Goal: Find specific page/section: Find specific page/section

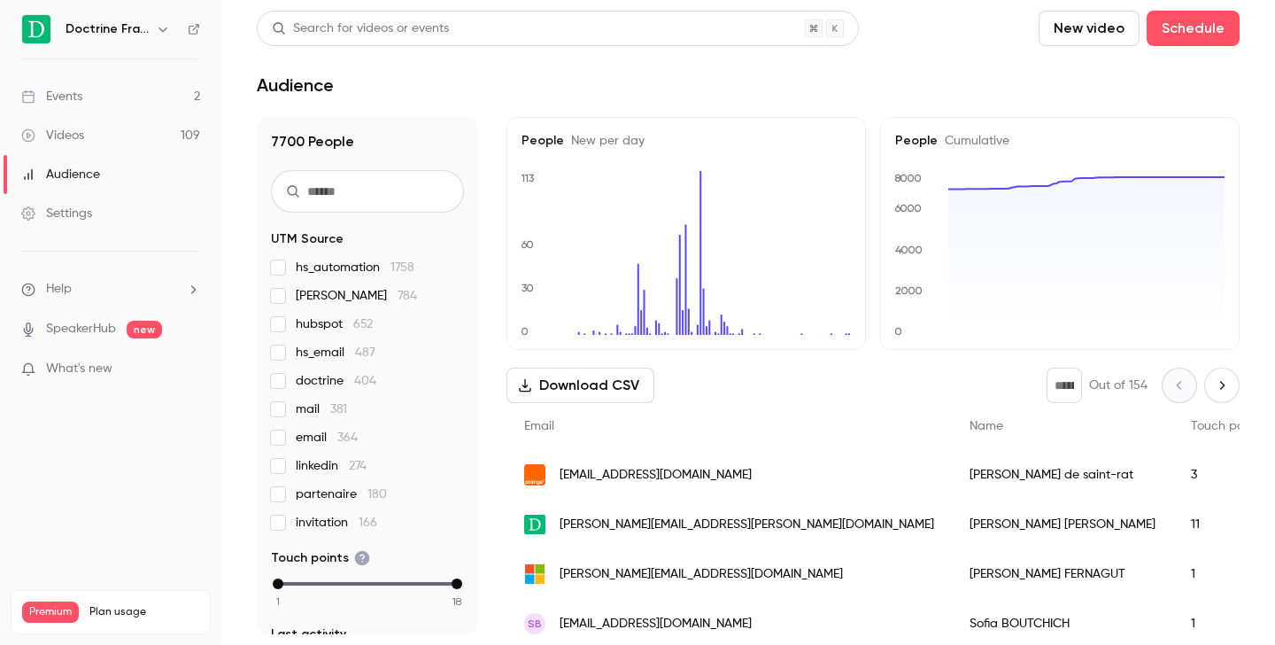
click at [162, 39] on button "button" at bounding box center [162, 29] width 21 height 21
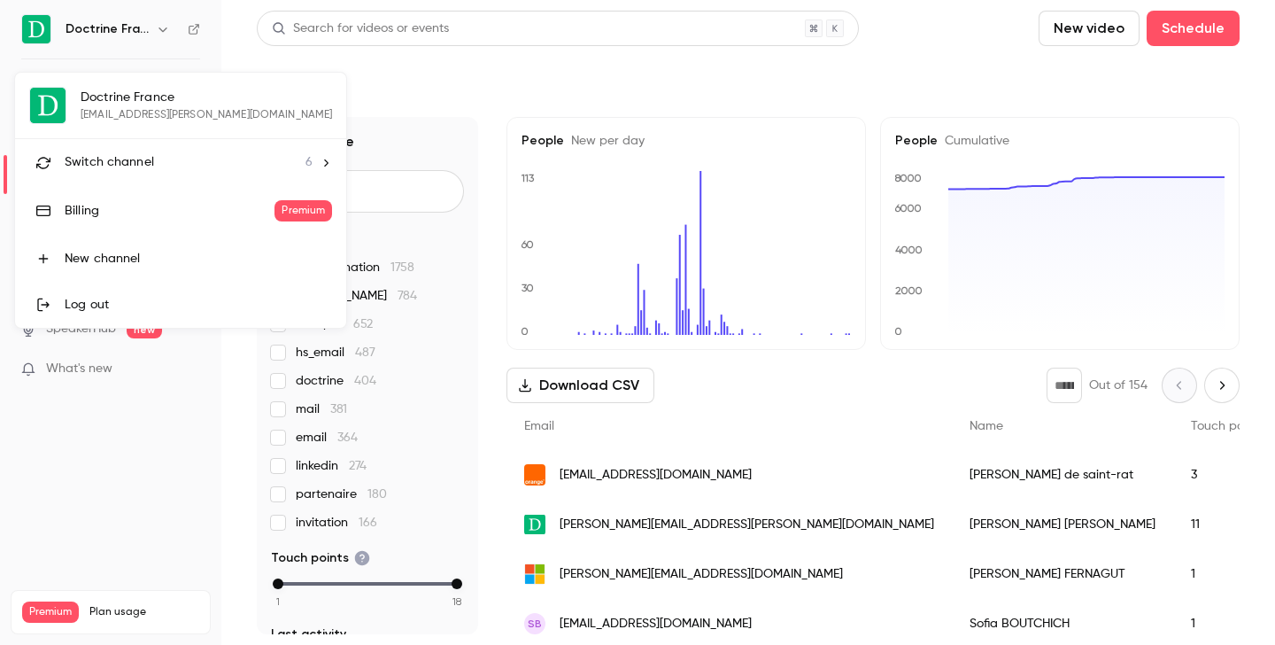
click at [176, 165] on div "Switch channel 6" at bounding box center [189, 162] width 248 height 19
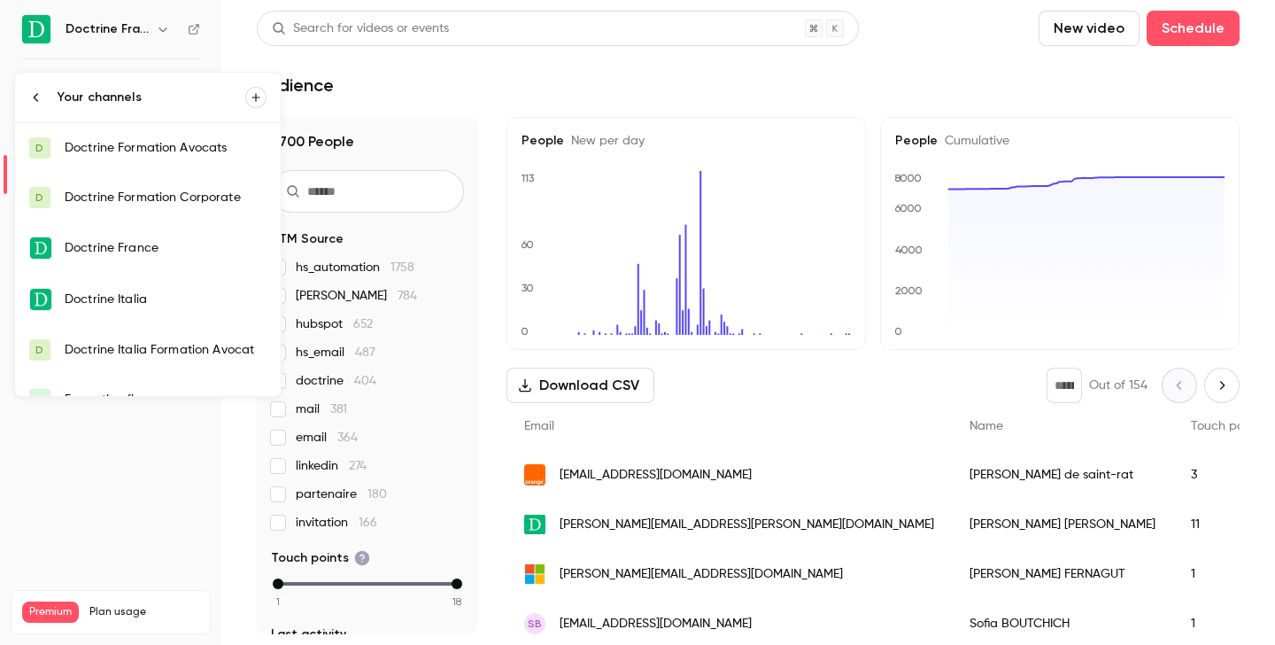
click at [176, 143] on div "Doctrine Formation Avocats" at bounding box center [166, 148] width 202 height 18
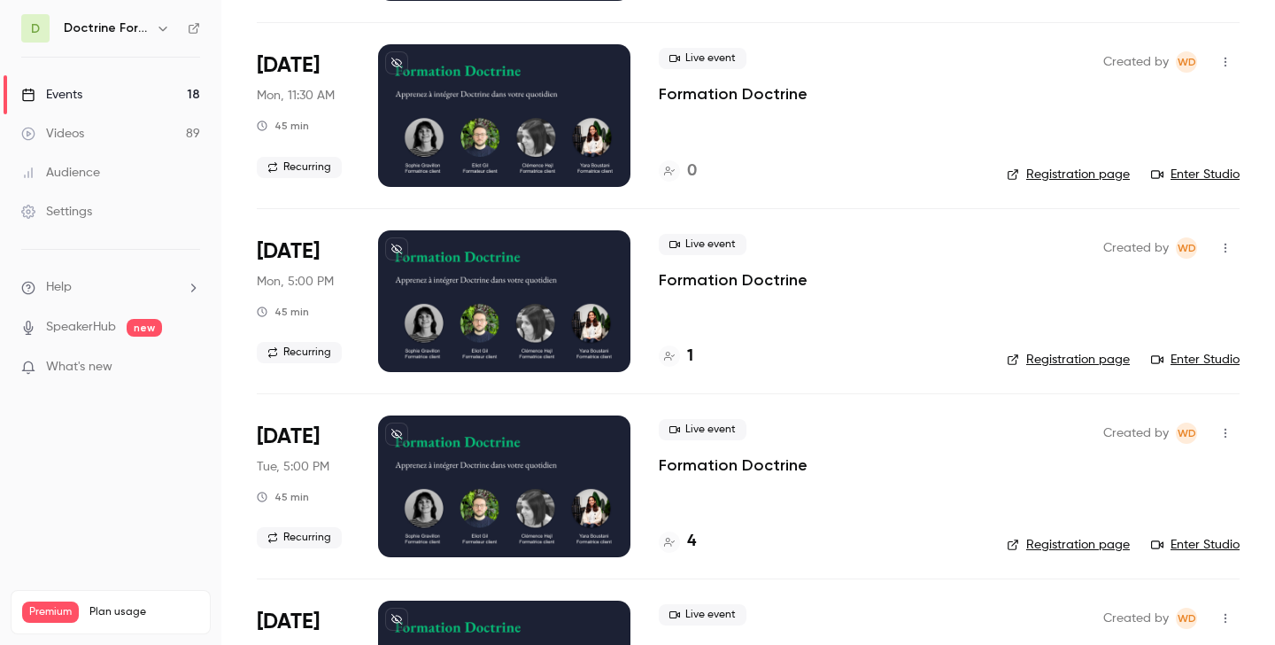
scroll to position [371, 0]
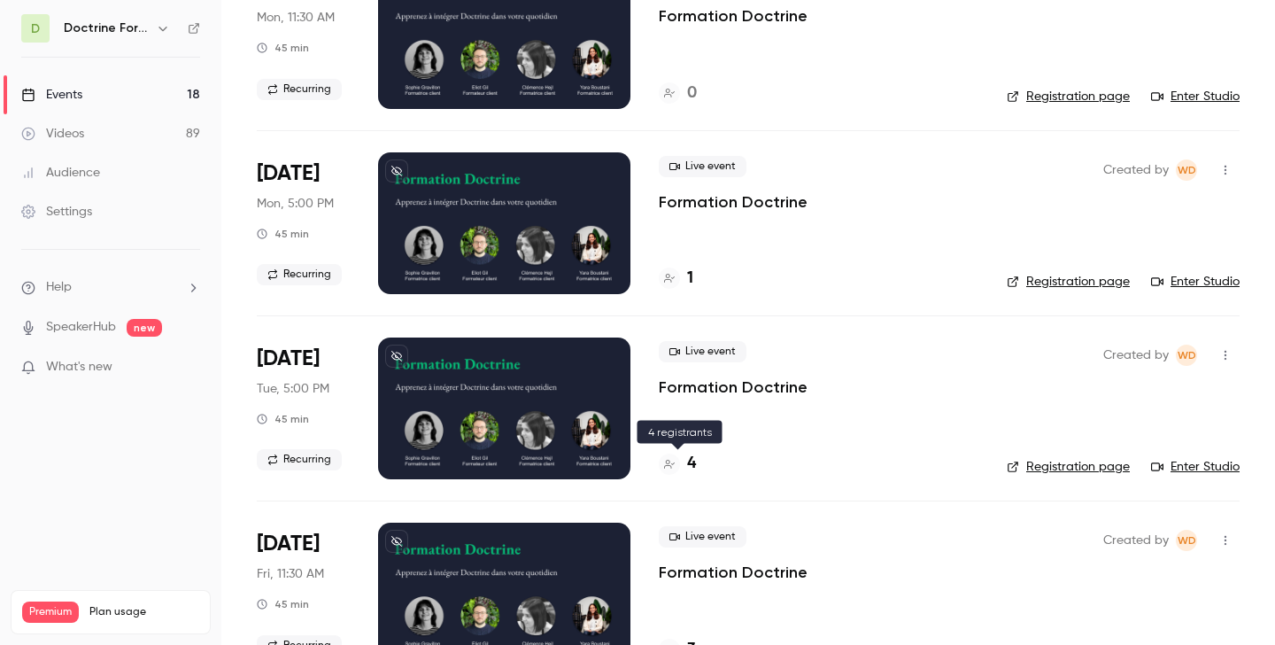
click at [689, 464] on h4 "4" at bounding box center [691, 464] width 9 height 24
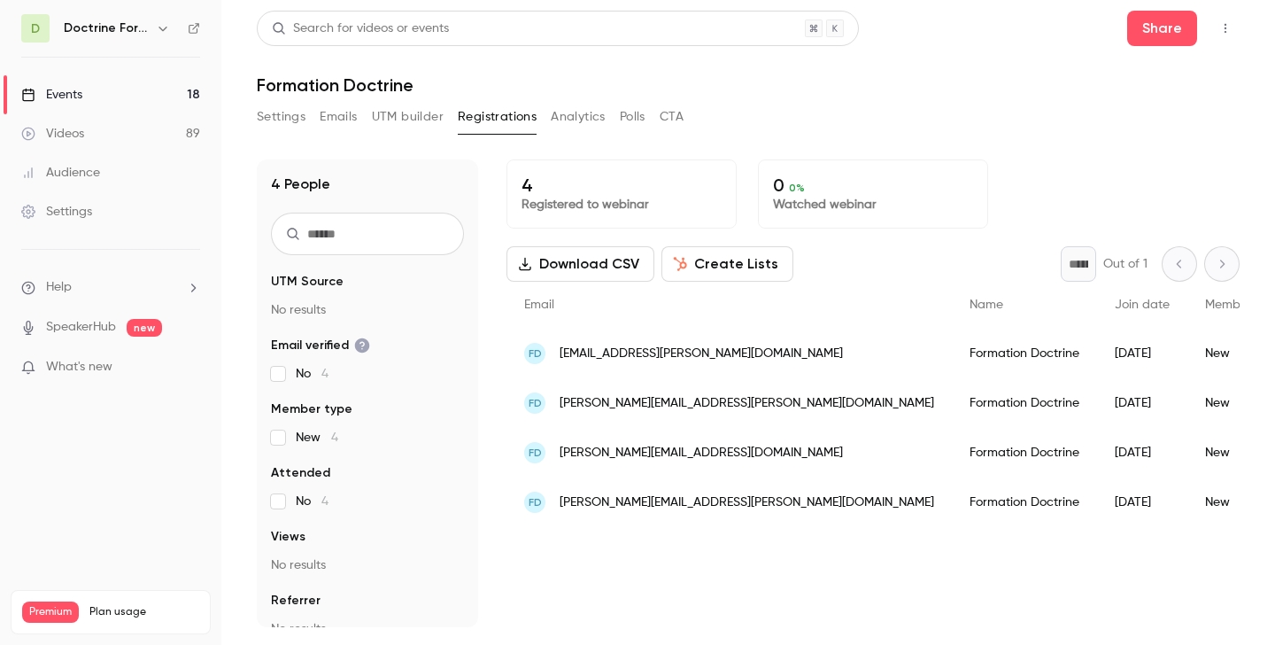
click at [165, 31] on icon "button" at bounding box center [163, 28] width 14 height 14
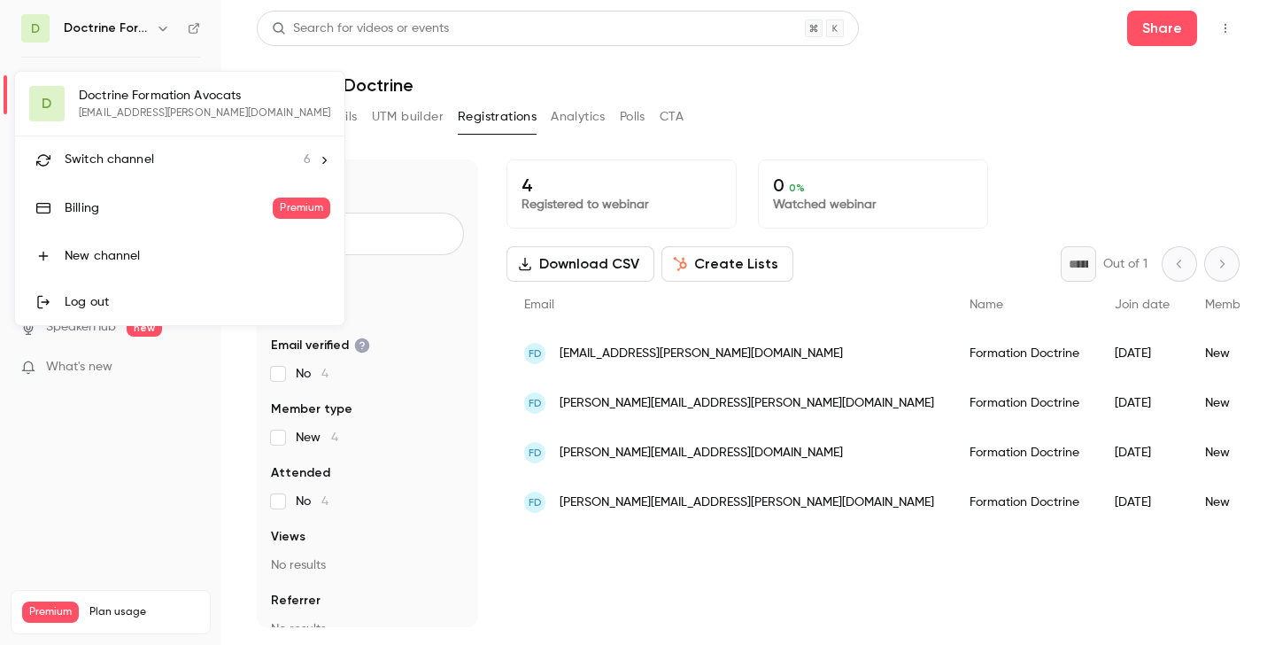
click at [151, 152] on span "Switch channel" at bounding box center [109, 160] width 89 height 19
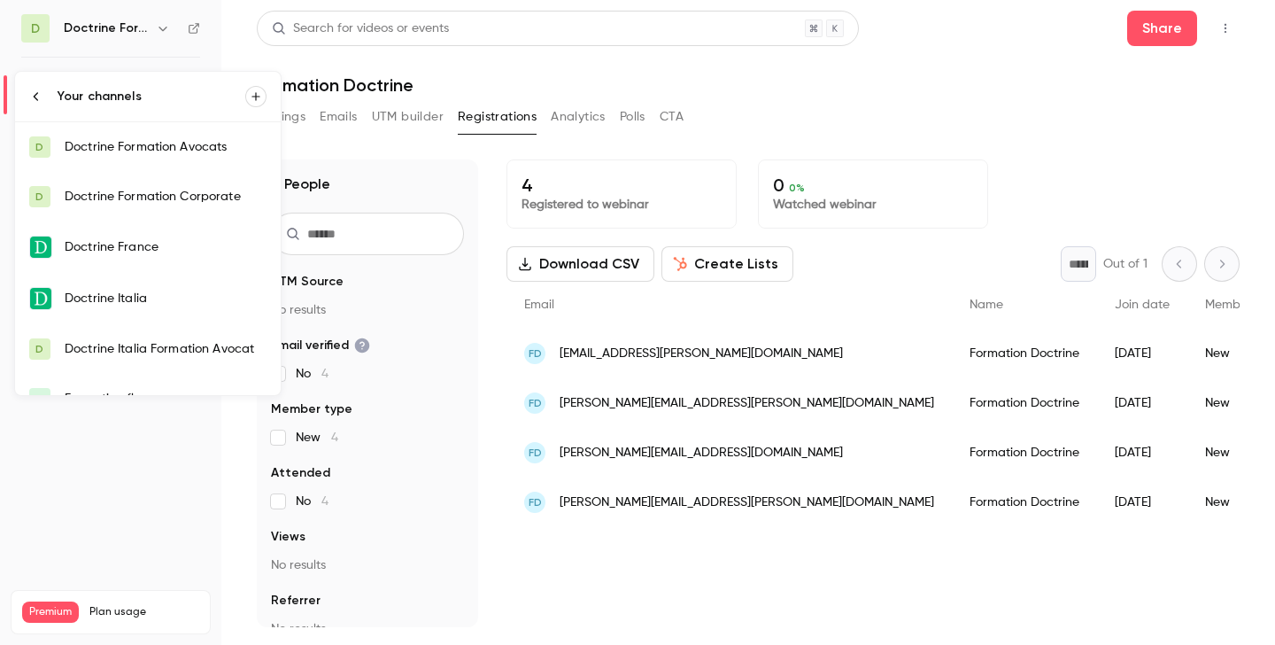
click at [149, 196] on div "Doctrine Formation Corporate" at bounding box center [166, 197] width 202 height 18
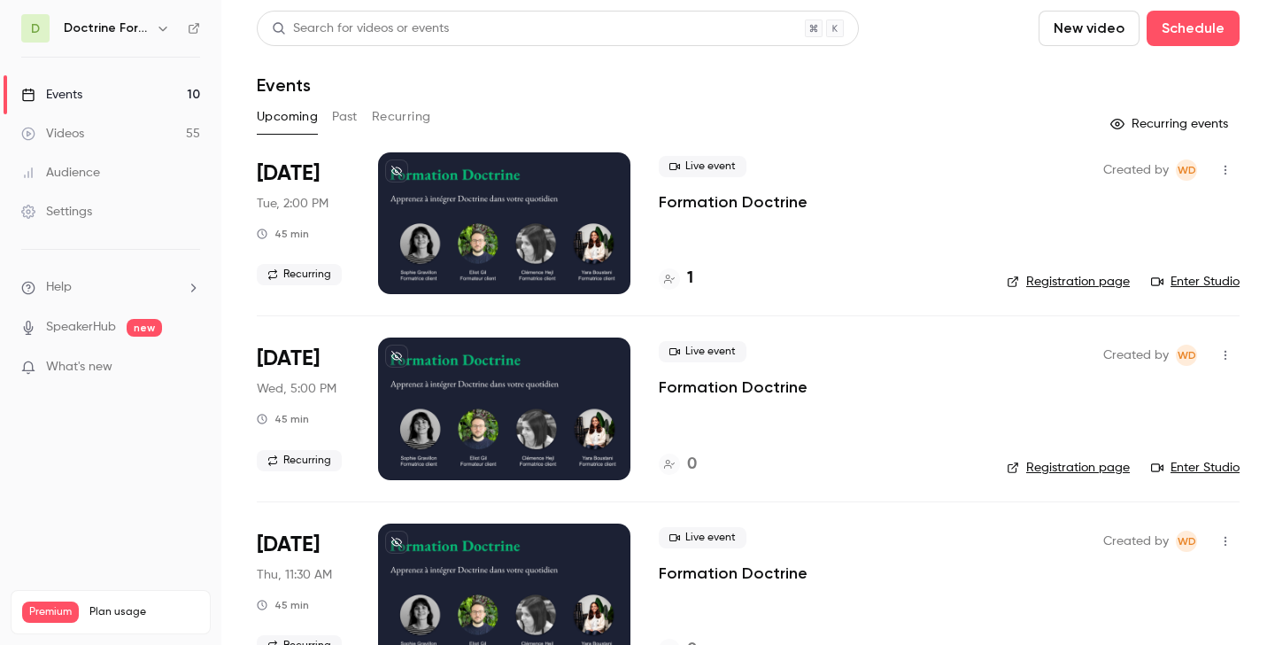
click at [336, 112] on button "Past" at bounding box center [345, 117] width 26 height 28
